Goal: Check status: Check status

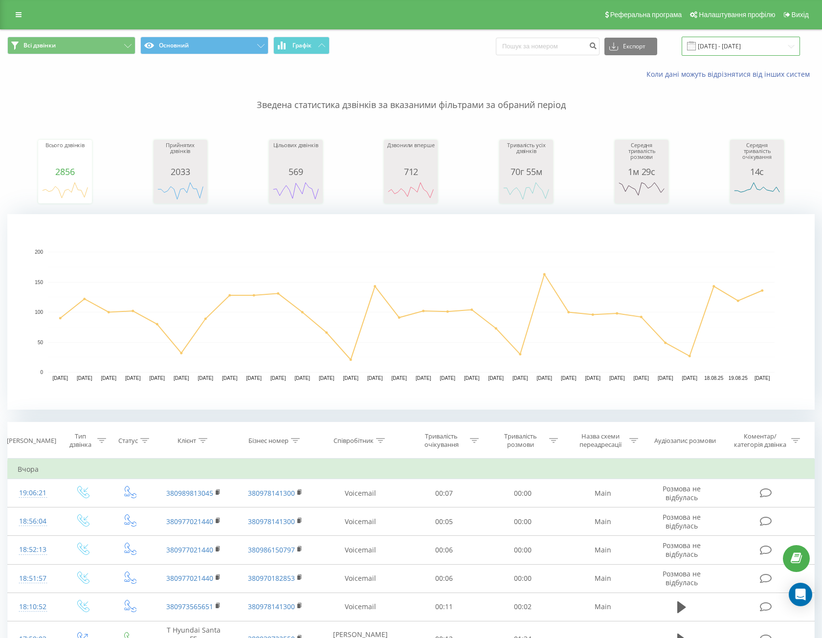
click at [747, 47] on input "[DATE] - [DATE]" at bounding box center [740, 46] width 118 height 19
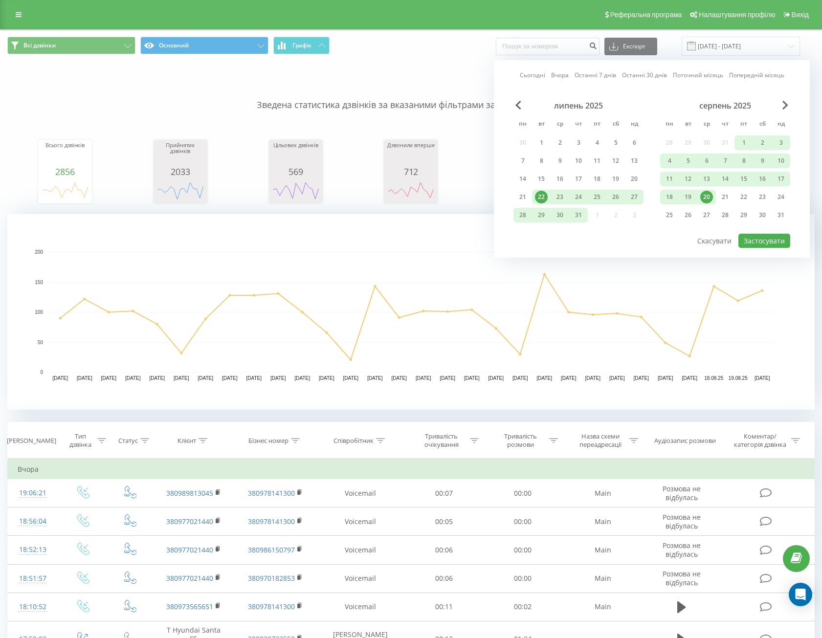
click at [649, 71] on link "Останні 30 днів" at bounding box center [644, 74] width 45 height 9
click at [777, 242] on button "Застосувати" at bounding box center [764, 241] width 52 height 14
type input "[DATE] - [DATE]"
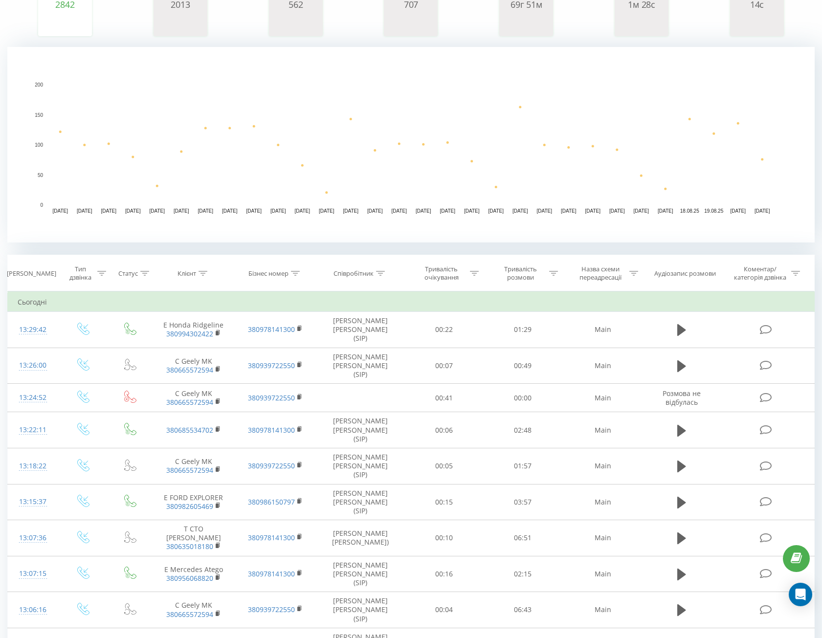
scroll to position [196, 0]
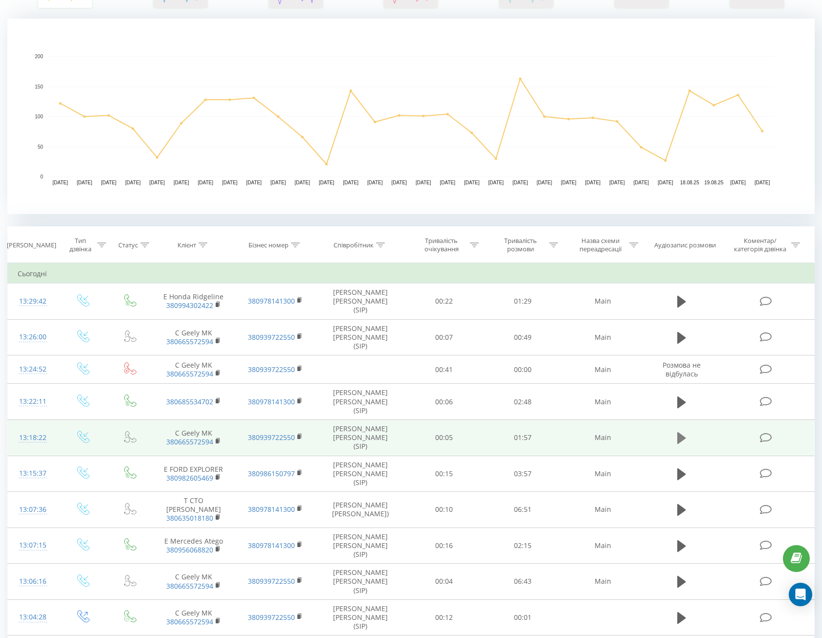
click at [678, 432] on icon at bounding box center [681, 438] width 9 height 12
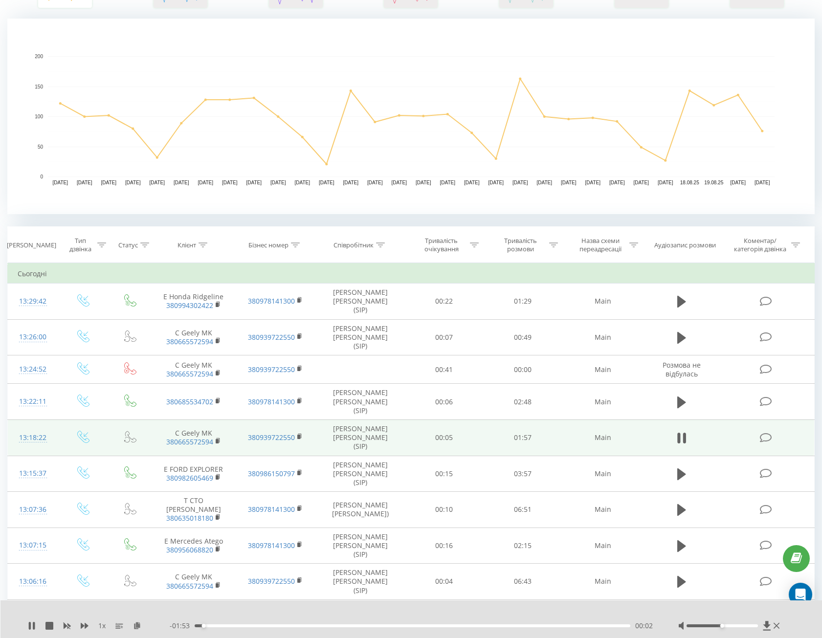
click at [303, 626] on div "00:02" at bounding box center [413, 625] width 436 height 3
click at [329, 626] on div "00:29" at bounding box center [413, 625] width 436 height 3
click at [406, 626] on div "00:43" at bounding box center [413, 625] width 436 height 3
click at [37, 624] on div "1 x" at bounding box center [99, 626] width 142 height 10
click at [34, 624] on icon at bounding box center [34, 626] width 2 height 8
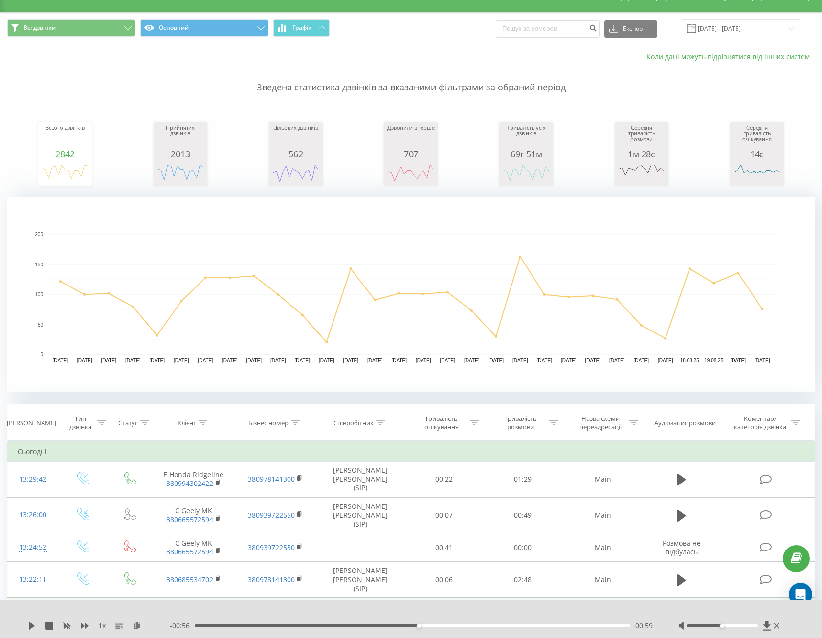
scroll to position [0, 0]
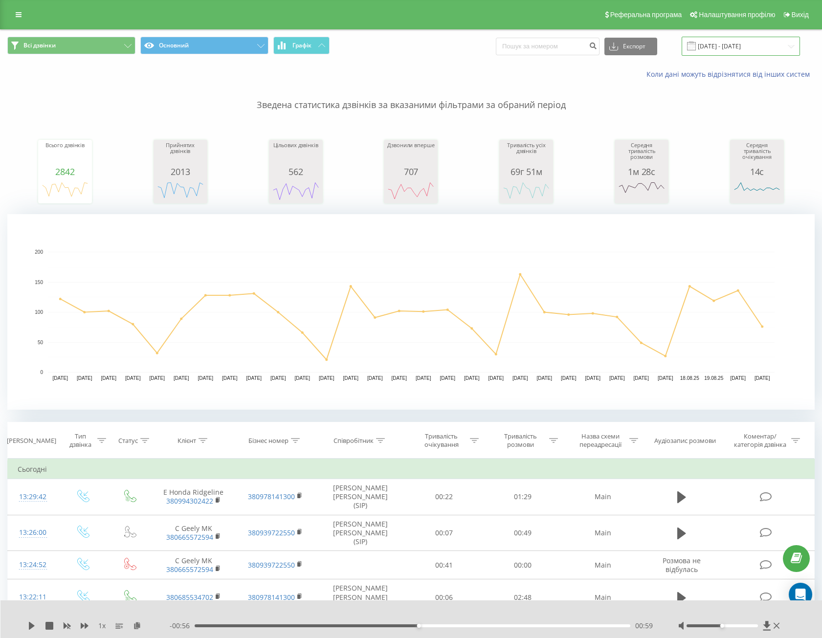
click at [740, 45] on input "[DATE] - [DATE]" at bounding box center [740, 46] width 118 height 19
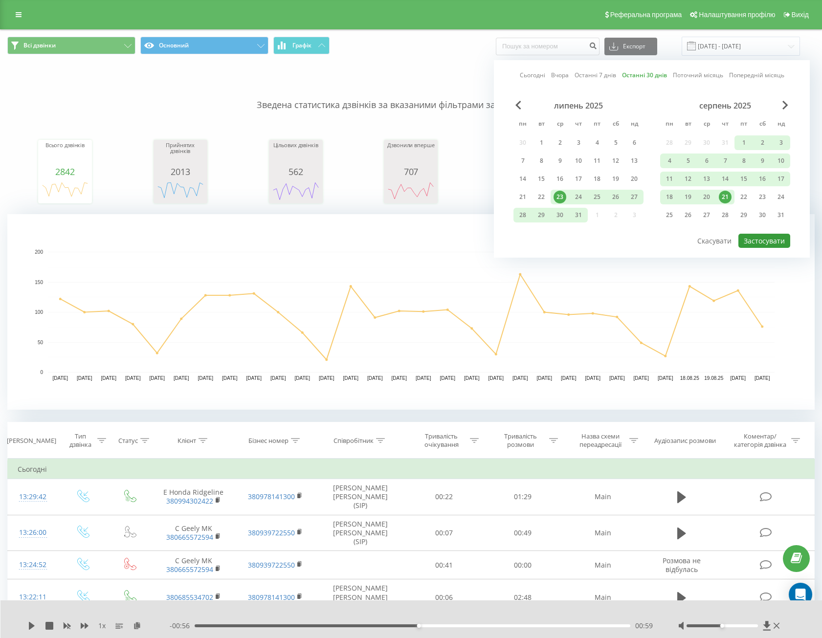
click at [753, 235] on button "Застосувати" at bounding box center [764, 241] width 52 height 14
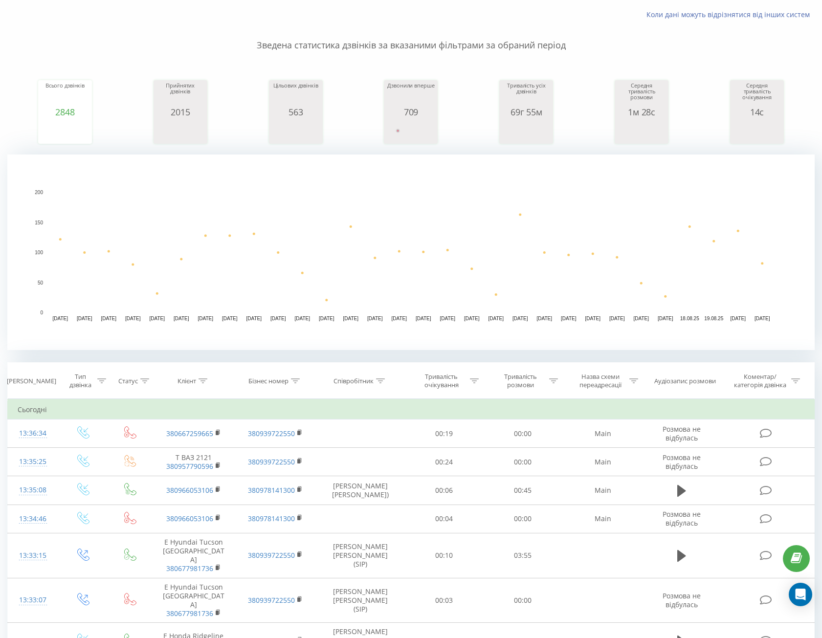
scroll to position [147, 0]
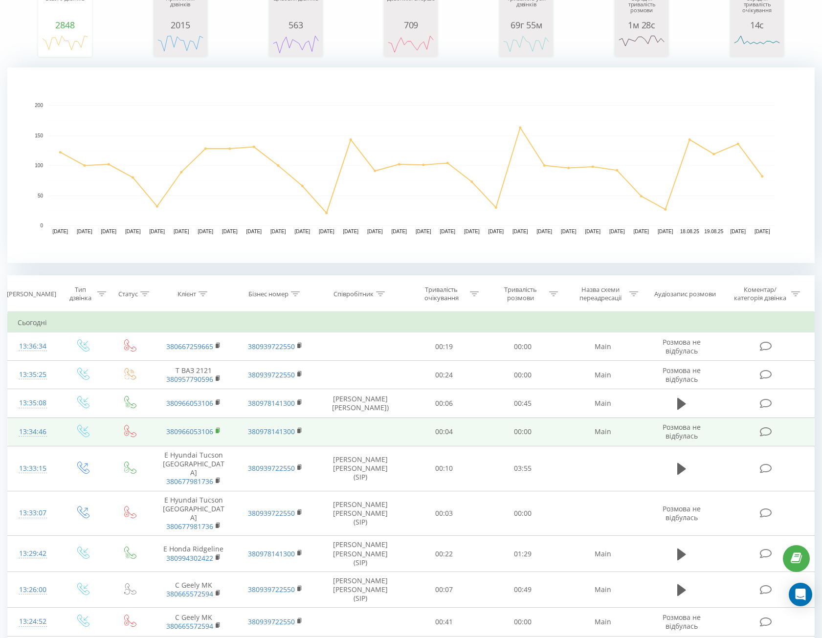
click at [217, 431] on rect at bounding box center [217, 431] width 3 height 4
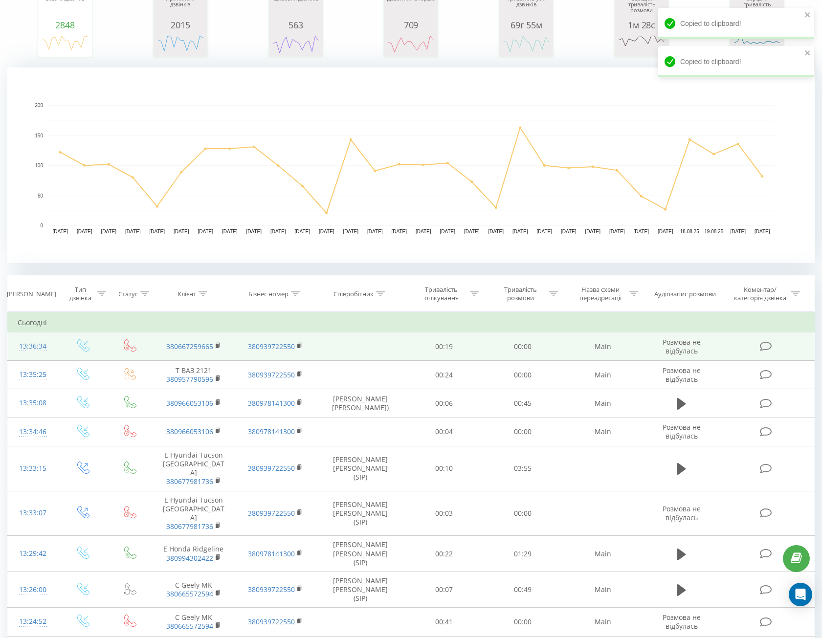
click at [220, 345] on icon at bounding box center [218, 345] width 5 height 7
